Goal: Navigation & Orientation: Find specific page/section

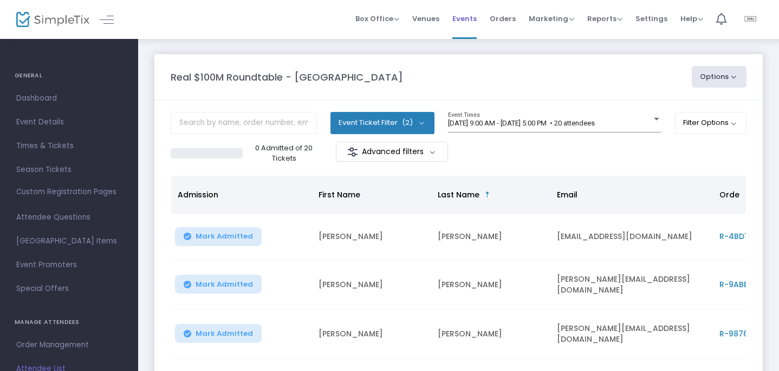
click at [470, 22] on span "Events" at bounding box center [464, 19] width 24 height 28
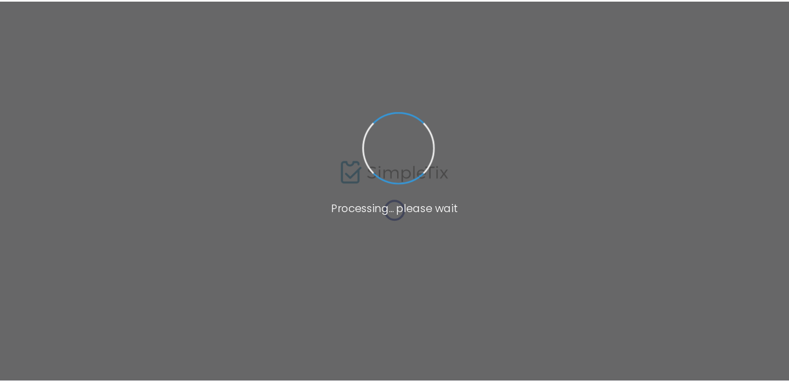
scroll to position [72, 0]
